Goal: Information Seeking & Learning: Find specific fact

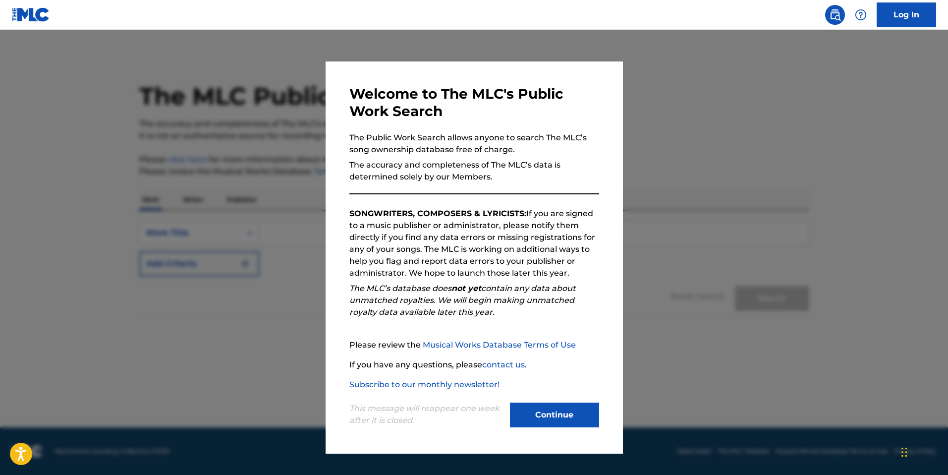
click at [566, 410] on button "Continue" at bounding box center [554, 415] width 89 height 25
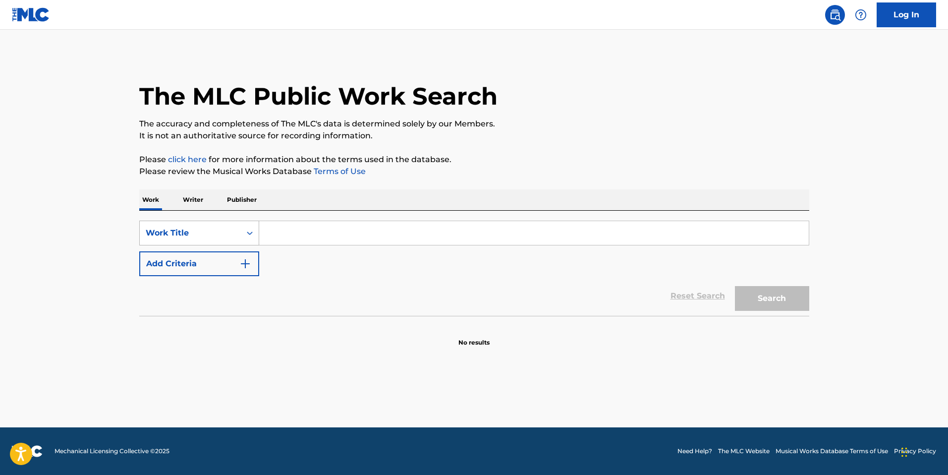
click at [222, 226] on div "Work Title" at bounding box center [190, 233] width 101 height 19
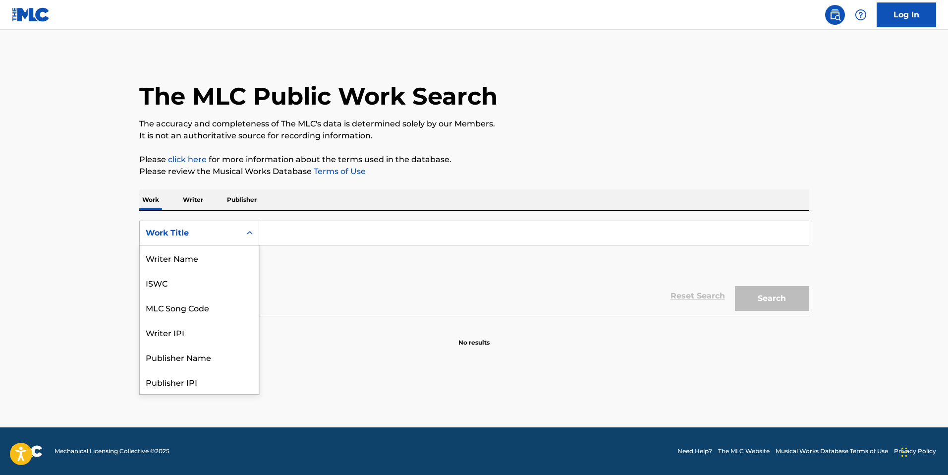
scroll to position [50, 0]
click at [193, 379] on div "Work Title" at bounding box center [199, 381] width 119 height 25
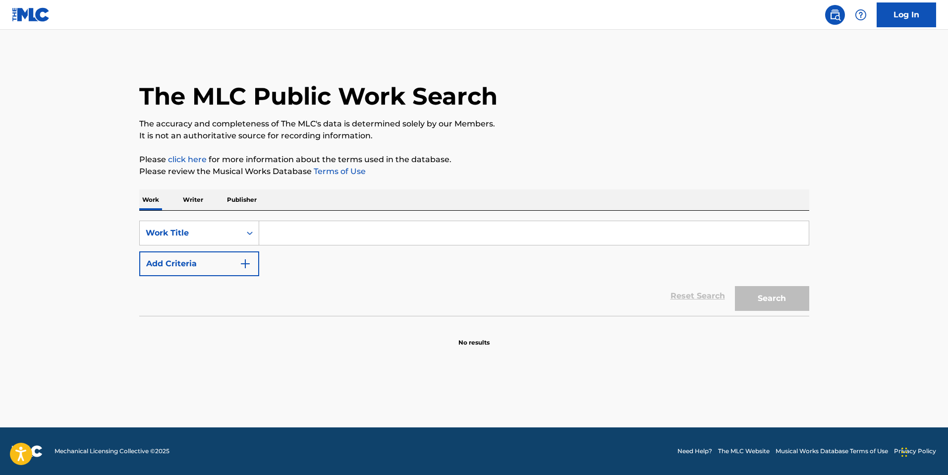
click at [315, 230] on input "Search Form" at bounding box center [534, 233] width 550 height 24
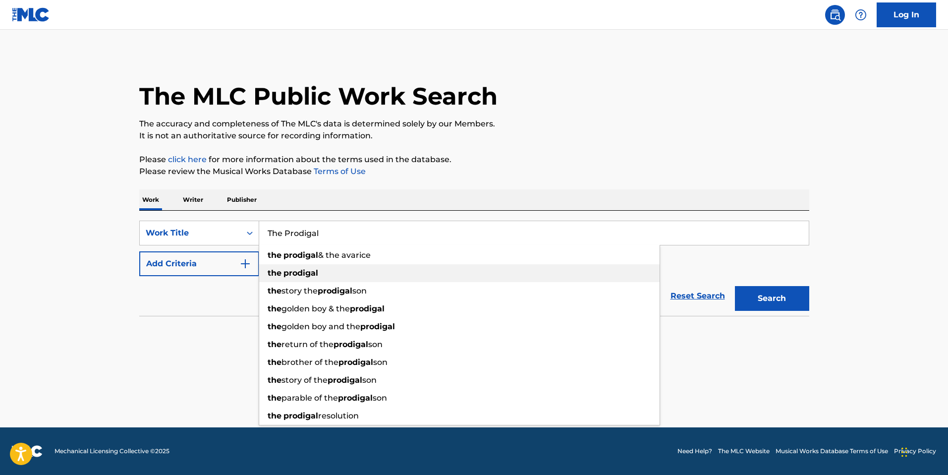
click at [329, 276] on div "the prodigal" at bounding box center [459, 273] width 401 height 18
type input "the prodigal"
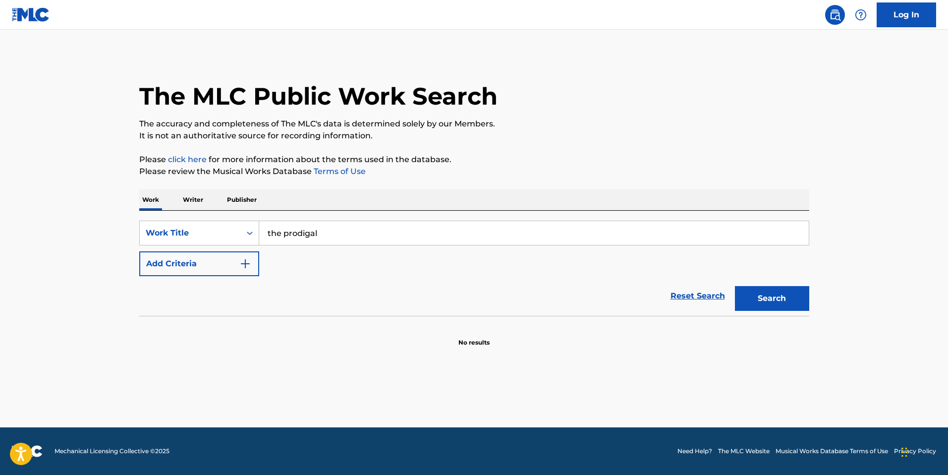
click at [234, 266] on button "Add Criteria" at bounding box center [199, 263] width 120 height 25
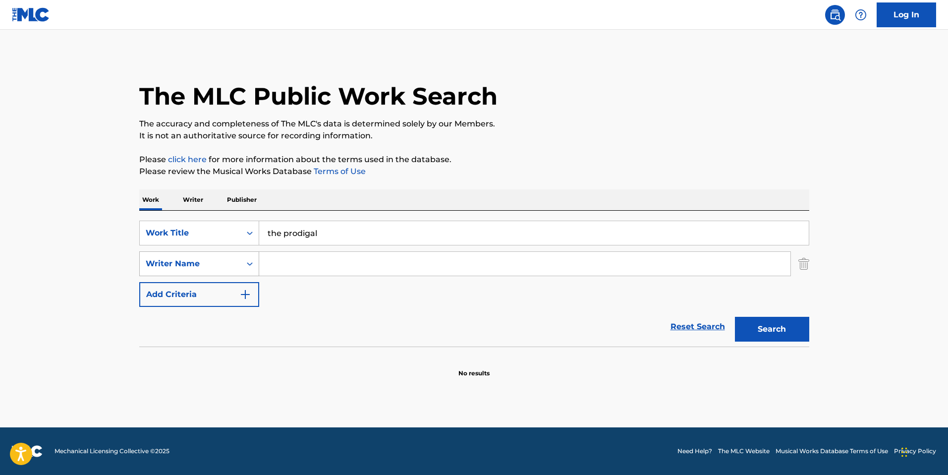
click at [238, 265] on div "Writer Name" at bounding box center [190, 263] width 101 height 19
click at [361, 262] on input "Search Form" at bounding box center [524, 264] width 531 height 24
click at [354, 293] on div "[PERSON_NAME] n" at bounding box center [450, 286] width 382 height 18
type input "[PERSON_NAME]"
click at [760, 333] on button "Search" at bounding box center [772, 329] width 74 height 25
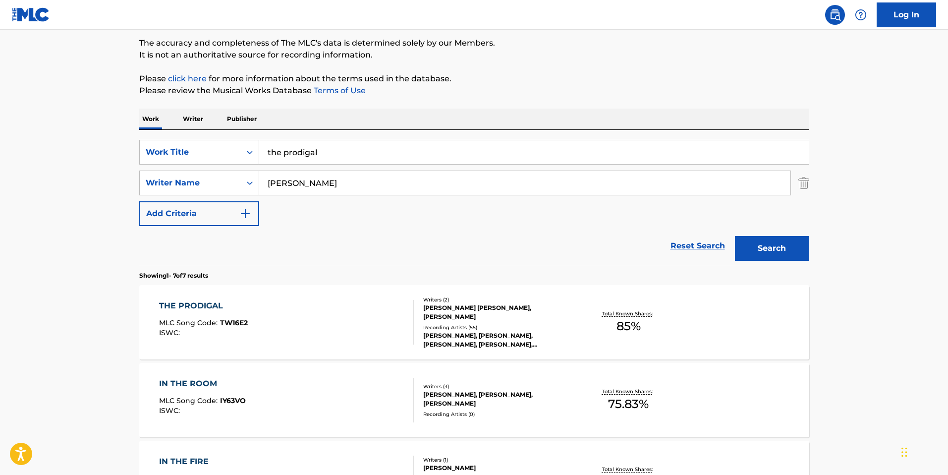
scroll to position [95, 0]
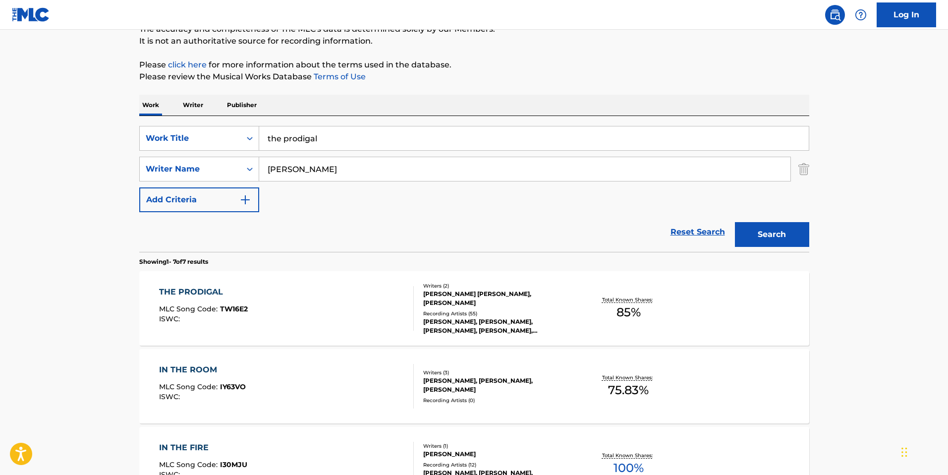
click at [366, 301] on div "THE PRODIGAL MLC Song Code : TW16E2 ISWC :" at bounding box center [286, 308] width 255 height 45
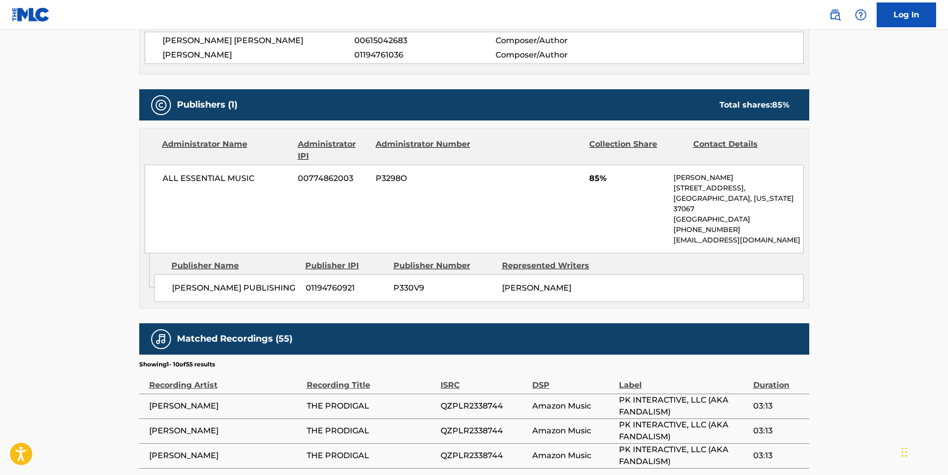
scroll to position [325, 0]
